Goal: Task Accomplishment & Management: Manage account settings

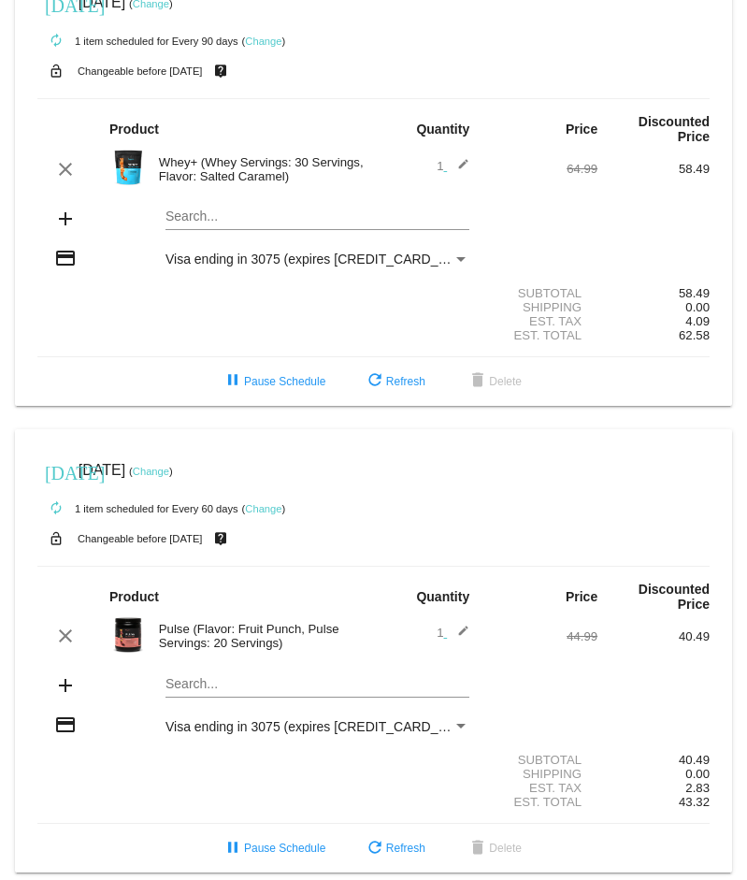
scroll to position [62, 0]
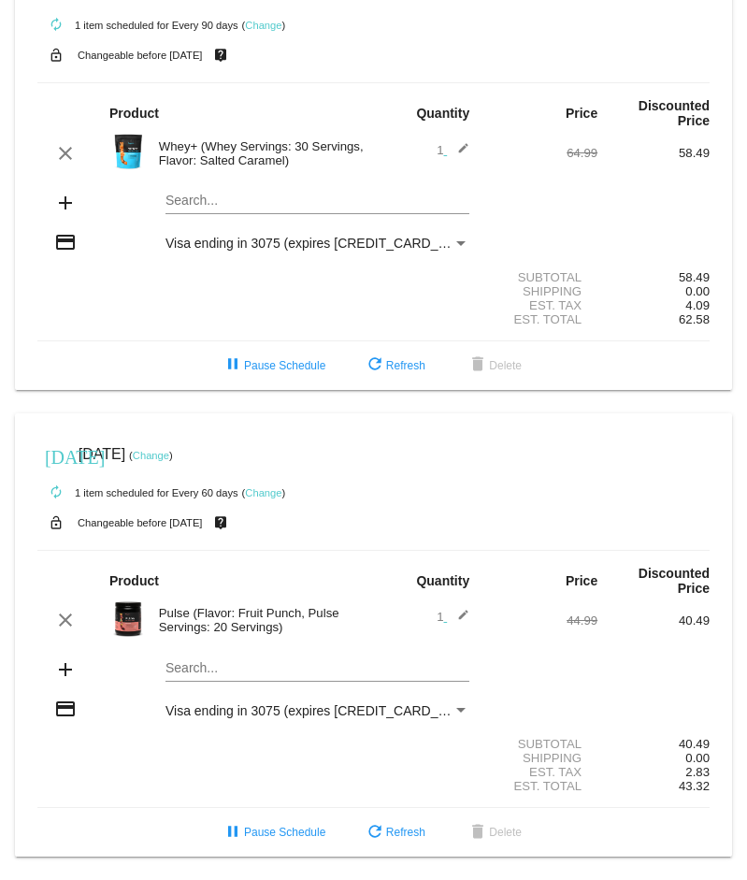
click at [169, 452] on link "Change" at bounding box center [151, 455] width 36 height 11
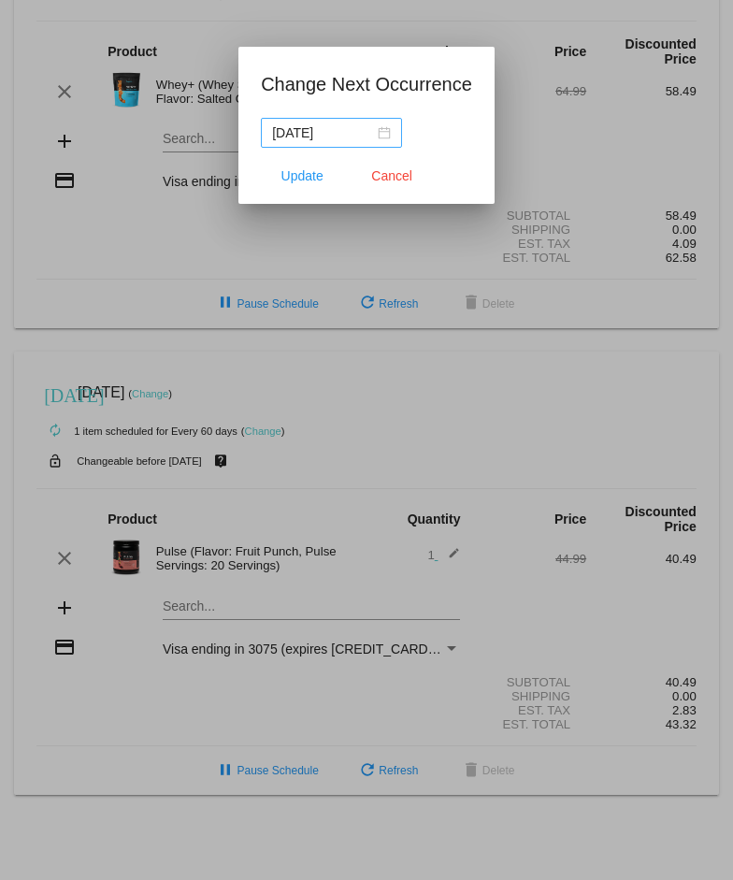
click at [382, 133] on div "[DATE]" at bounding box center [331, 132] width 119 height 21
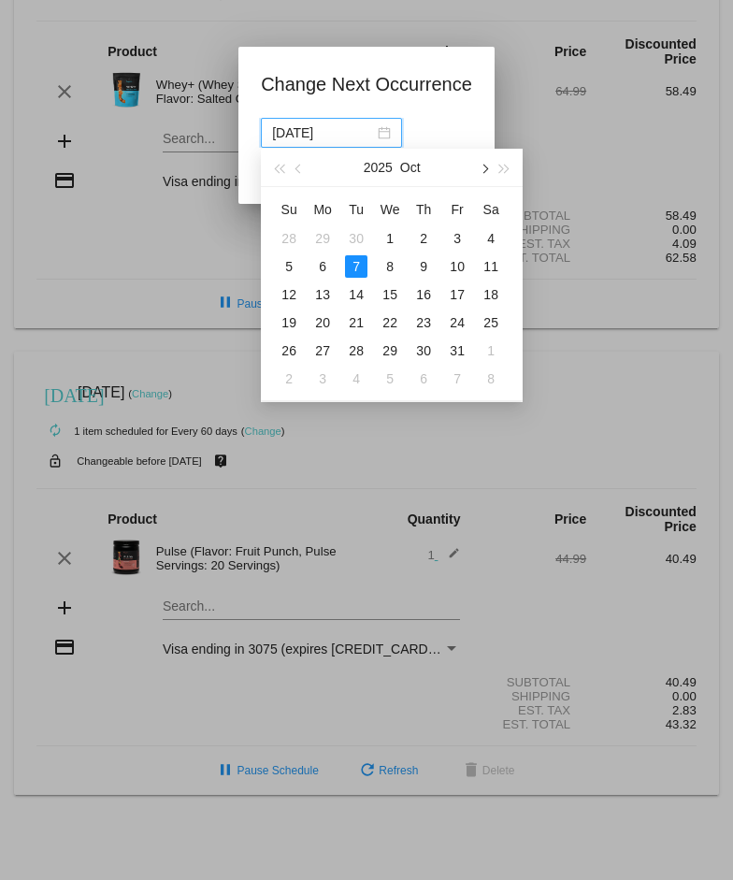
click at [485, 170] on span "button" at bounding box center [484, 169] width 9 height 9
click at [454, 237] on div "5" at bounding box center [457, 238] width 22 height 22
type input "[DATE]"
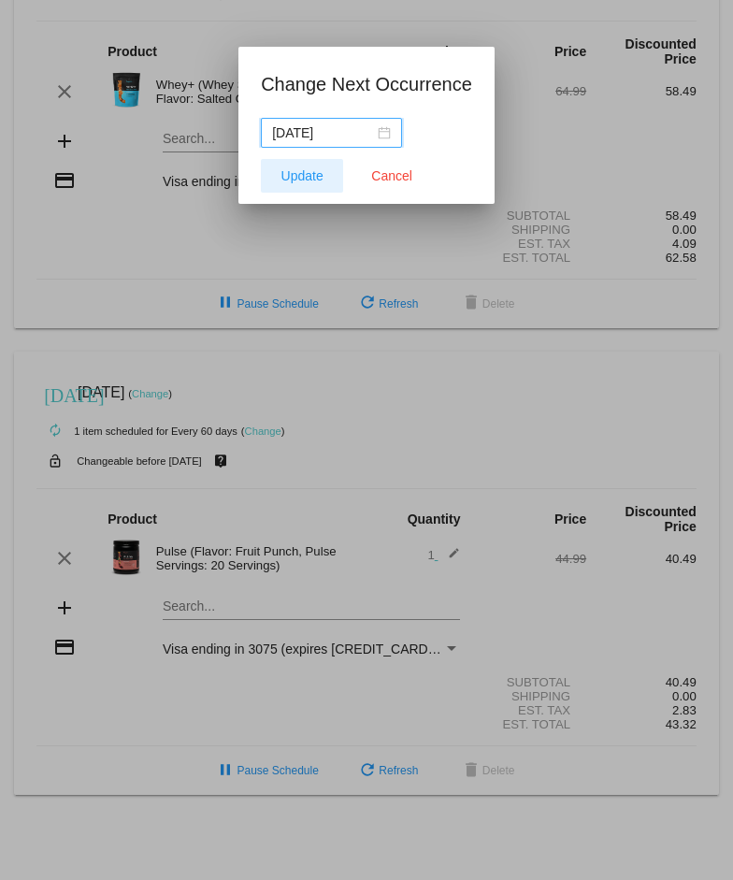
click at [292, 174] on span "Update" at bounding box center [302, 175] width 42 height 15
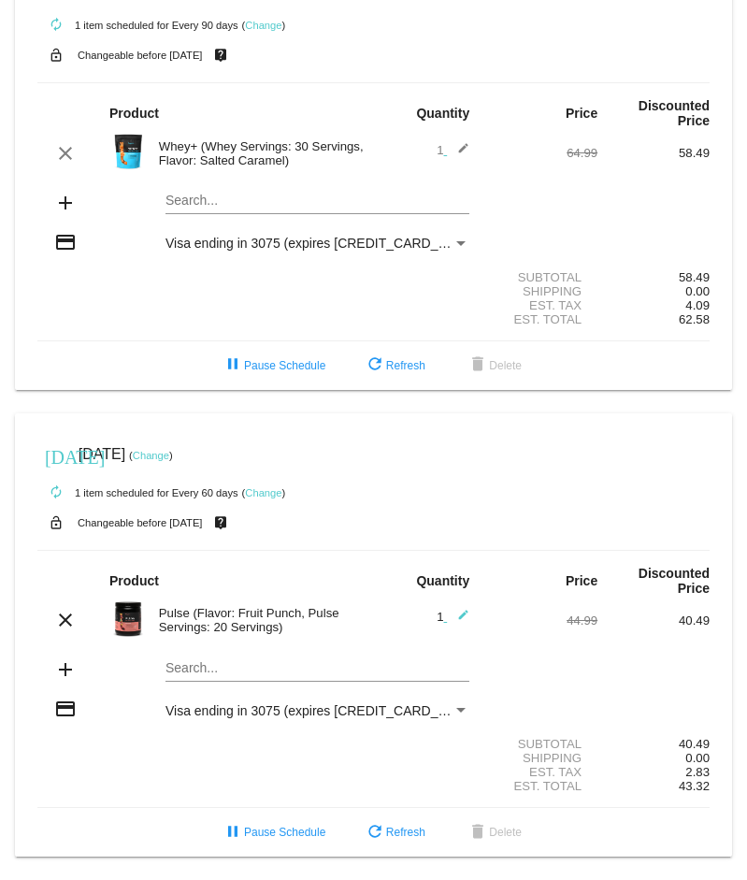
click at [213, 618] on div "Pulse (Flavor: Fruit Punch, Pulse Servings: 20 Servings)" at bounding box center [262, 620] width 224 height 28
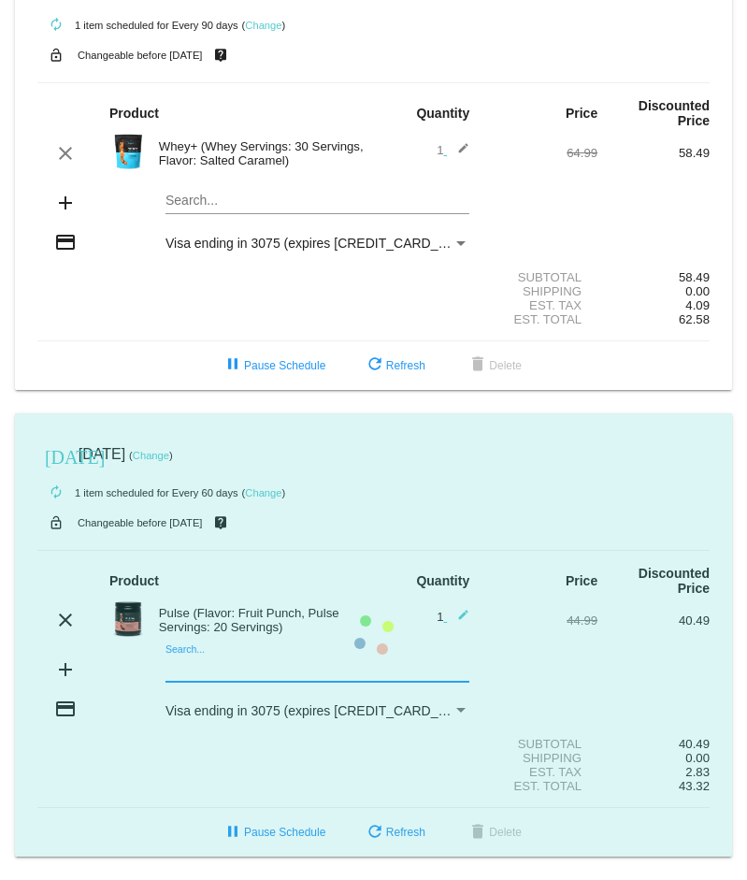
click at [194, 662] on mat-card "[DATE] [DATE] ( Change ) autorenew 1 item scheduled for Every 60 days ( Change …" at bounding box center [373, 635] width 717 height 444
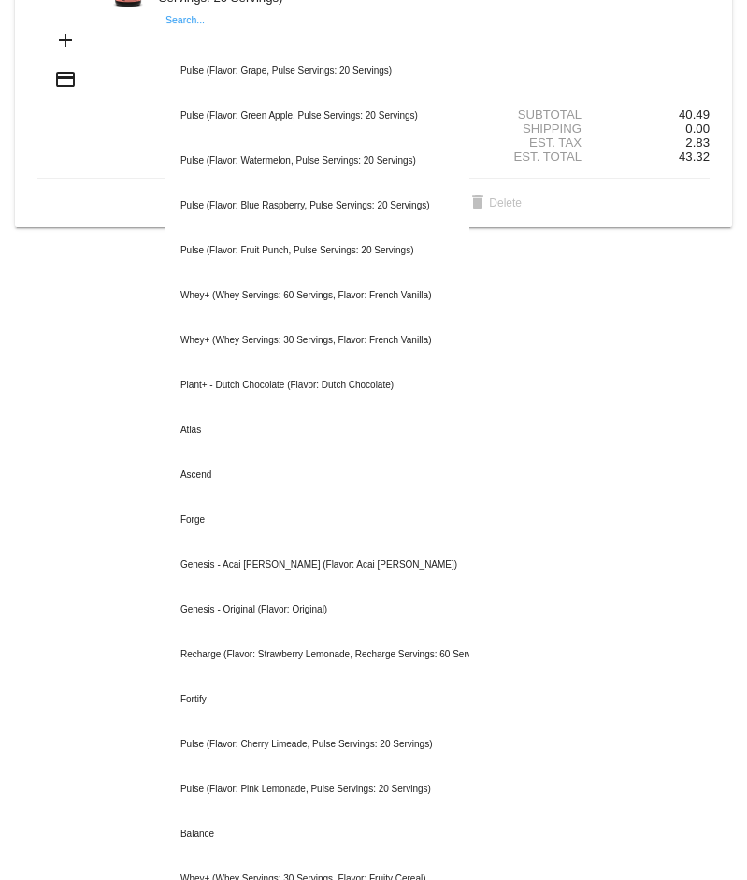
scroll to position [716, 0]
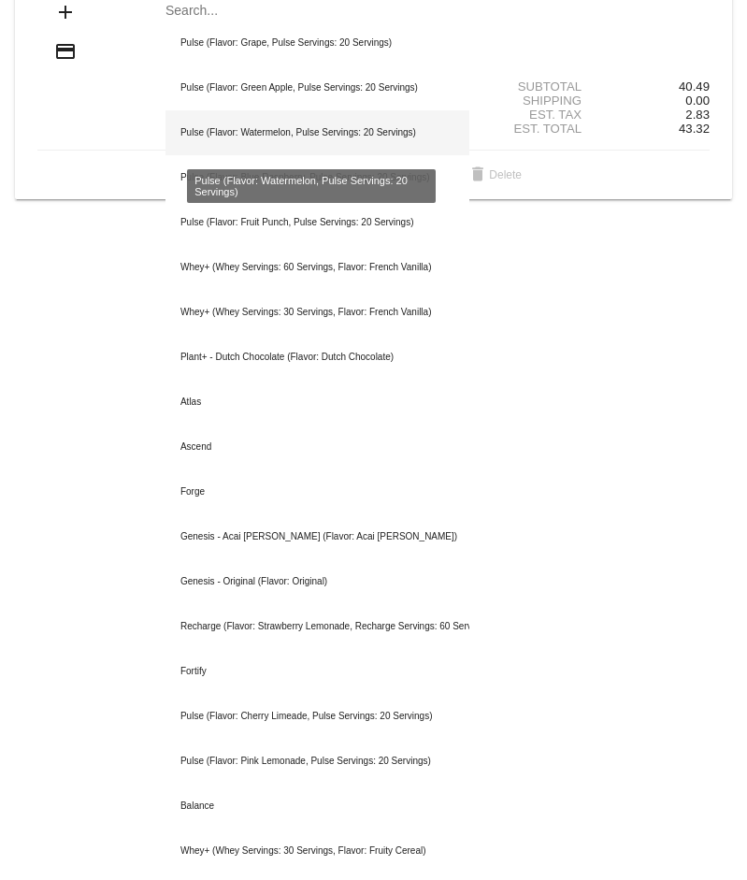
click at [268, 135] on div "Pulse (Flavor: Watermelon, Pulse Servings: 20 Servings)" at bounding box center [317, 132] width 304 height 45
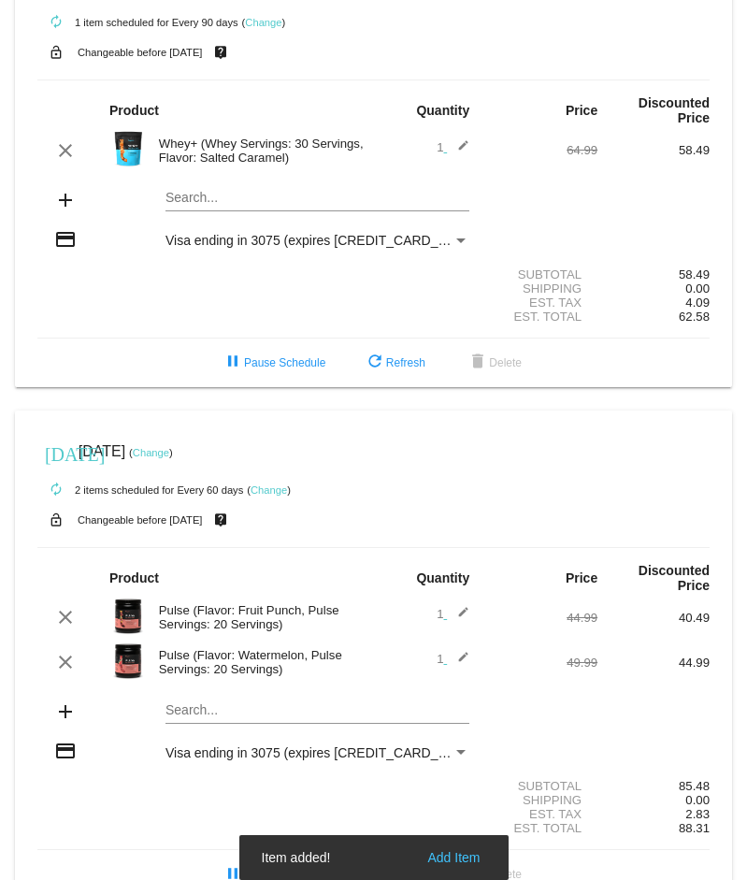
scroll to position [107, 0]
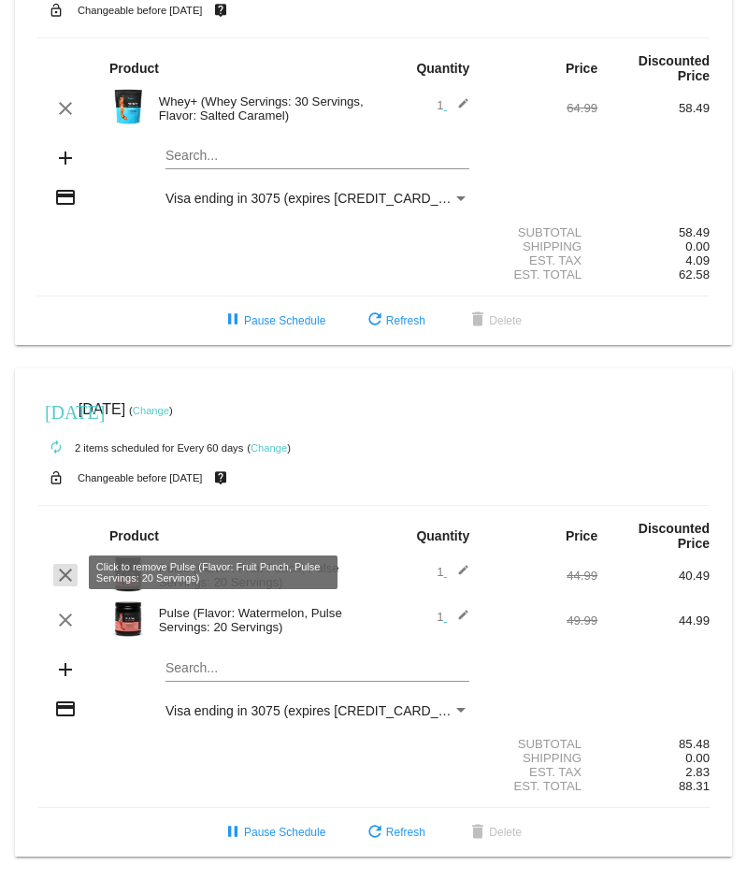
click at [64, 572] on mat-icon "clear" at bounding box center [65, 575] width 22 height 22
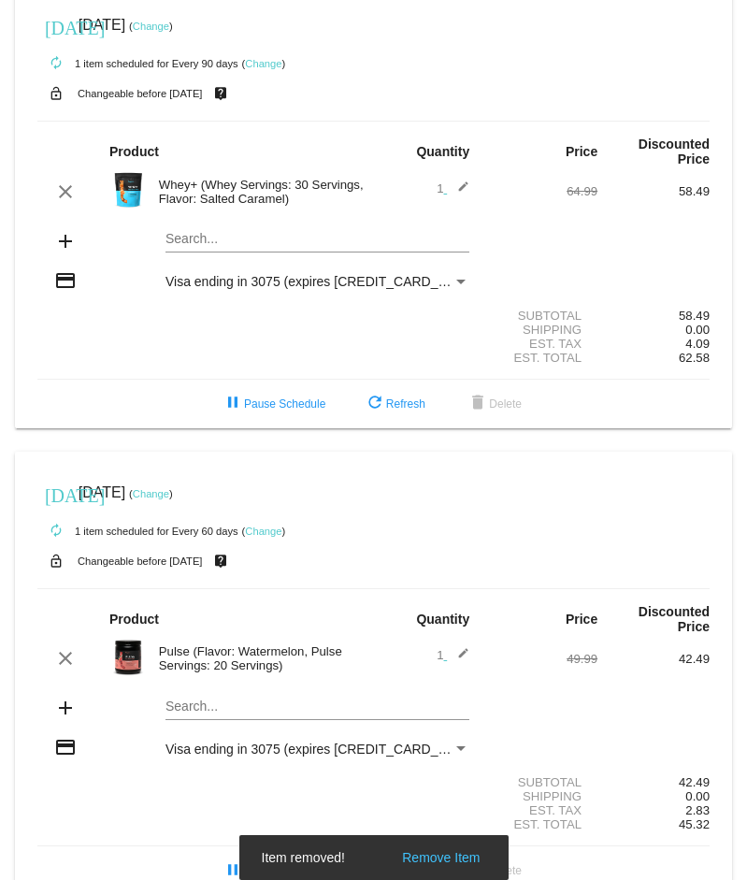
scroll to position [0, 0]
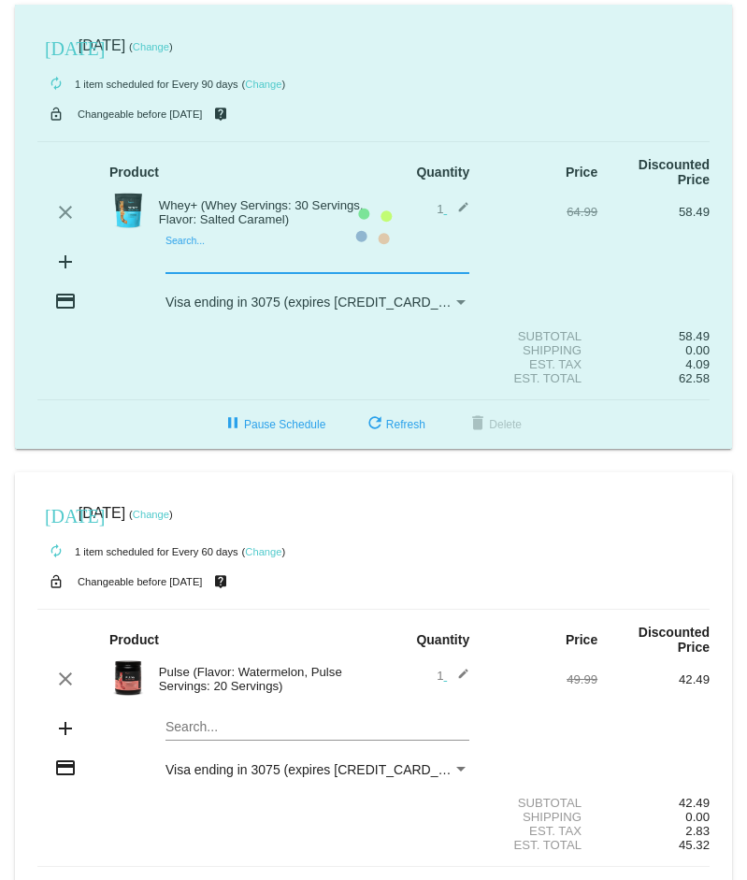
click at [301, 258] on mat-card "[DATE] [DATE] ( Change ) autorenew 1 item scheduled for Every 90 days ( Change …" at bounding box center [373, 227] width 717 height 444
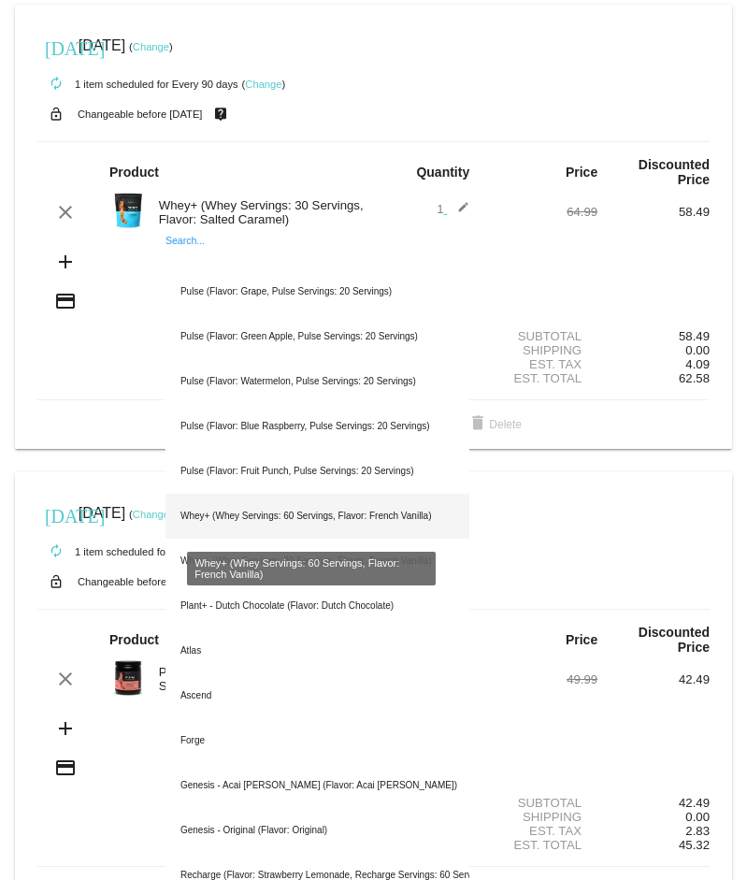
click at [301, 512] on div "Whey+ (Whey Servings: 60 Servings, Flavor: French Vanilla)" at bounding box center [317, 516] width 304 height 45
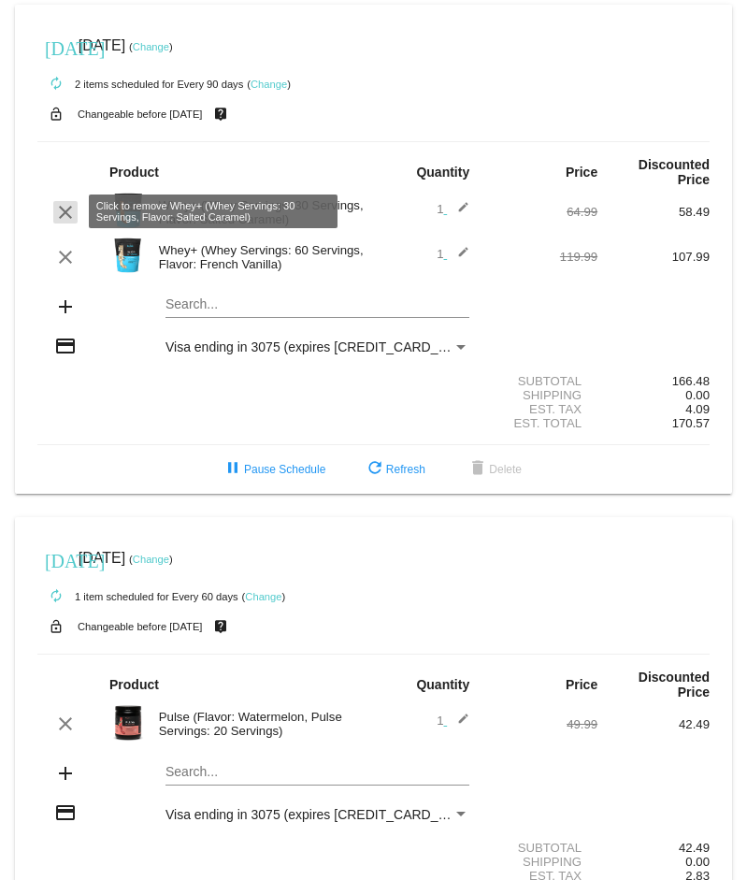
click at [70, 208] on mat-icon "clear" at bounding box center [65, 212] width 22 height 22
